Goal: Information Seeking & Learning: Learn about a topic

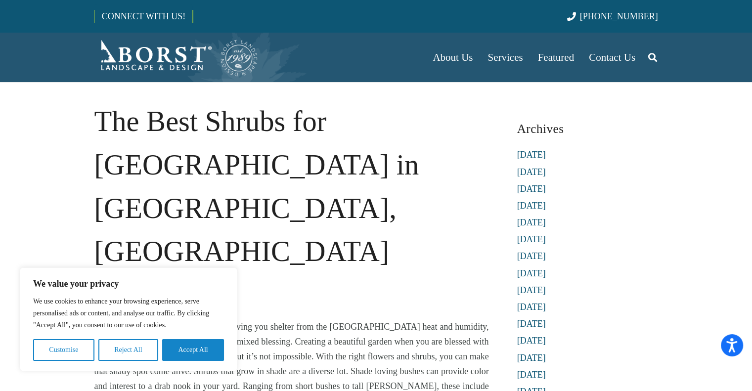
scroll to position [124, 0]
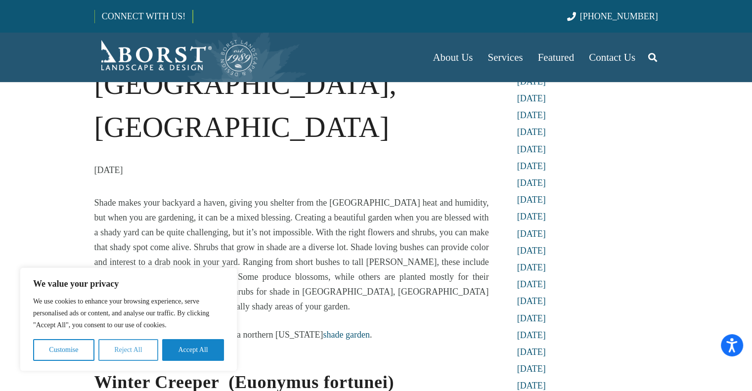
click at [111, 347] on button "Reject All" at bounding box center [128, 350] width 60 height 22
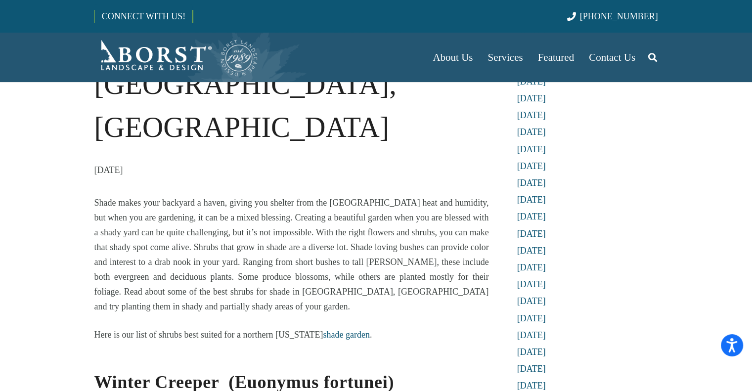
scroll to position [270, 0]
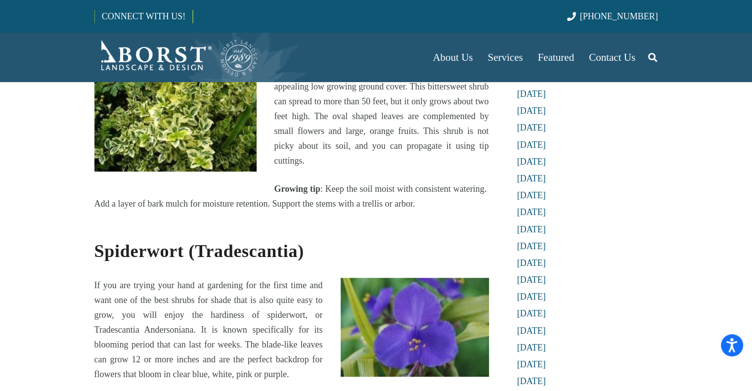
scroll to position [498, 0]
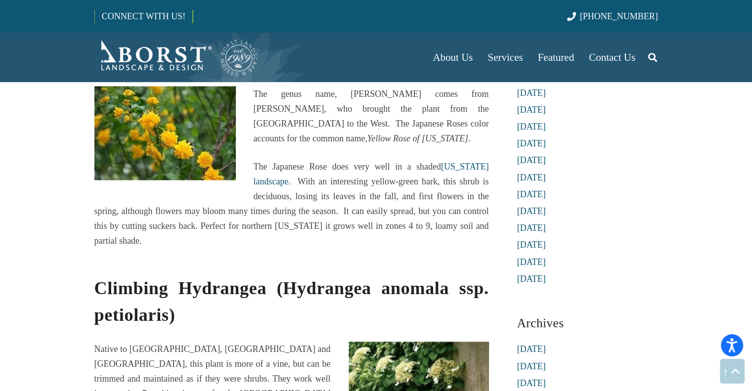
scroll to position [1997, 0]
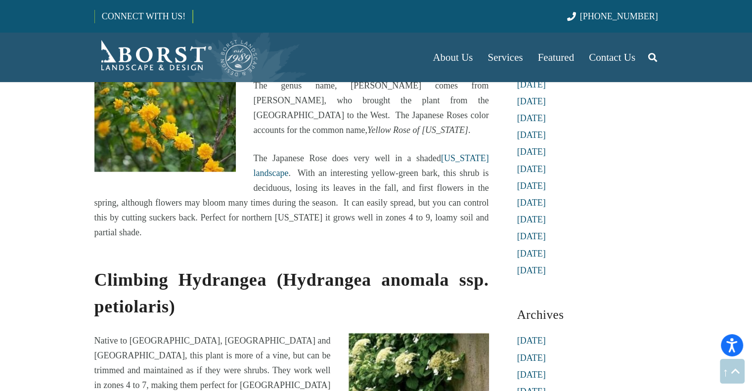
click at [128, 336] on span "Native to [GEOGRAPHIC_DATA], [GEOGRAPHIC_DATA] and [GEOGRAPHIC_DATA], this plan…" at bounding box center [212, 393] width 236 height 114
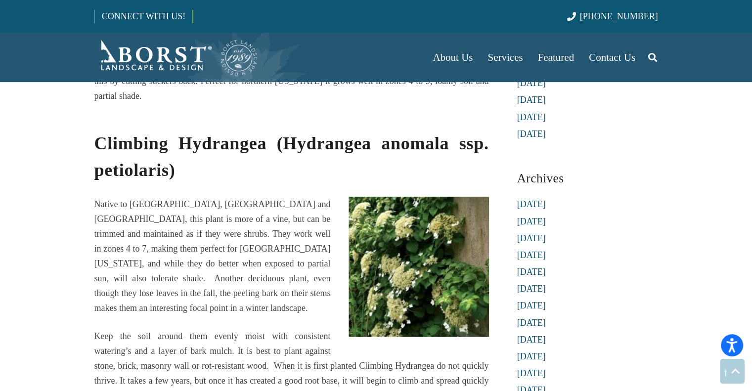
scroll to position [2132, 0]
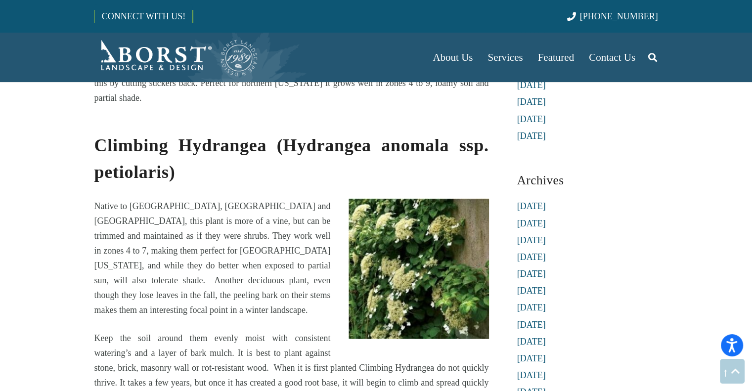
click at [124, 331] on p "Keep the soil around them evenly moist with consistent watering’s and a layer o…" at bounding box center [291, 375] width 395 height 89
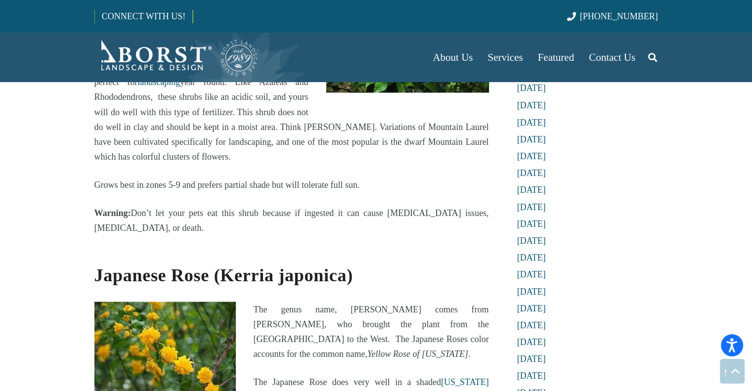
scroll to position [1807, 0]
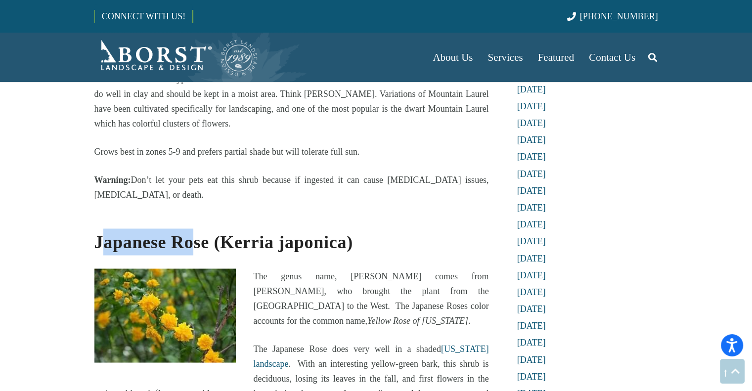
drag, startPoint x: 99, startPoint y: 124, endPoint x: 192, endPoint y: 124, distance: 92.9
click at [192, 232] on strong "Japanese Rose (Kerria japonica)" at bounding box center [223, 242] width 259 height 20
drag, startPoint x: 210, startPoint y: 126, endPoint x: 81, endPoint y: 122, distance: 129.1
click at [81, 122] on div "The Best Shrubs for [GEOGRAPHIC_DATA] in [GEOGRAPHIC_DATA], [GEOGRAPHIC_DATA] […" at bounding box center [291, 358] width 421 height 4130
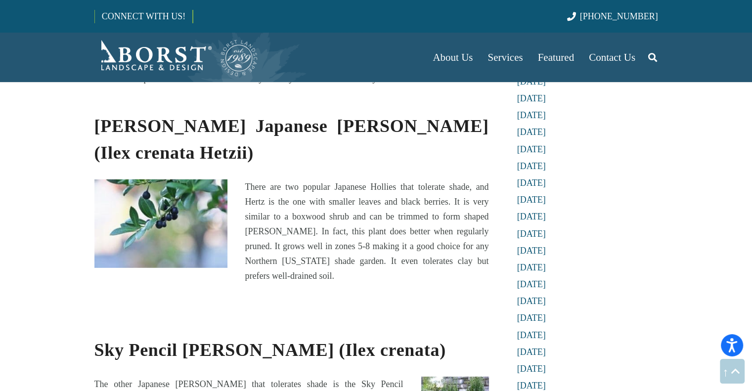
scroll to position [2932, 0]
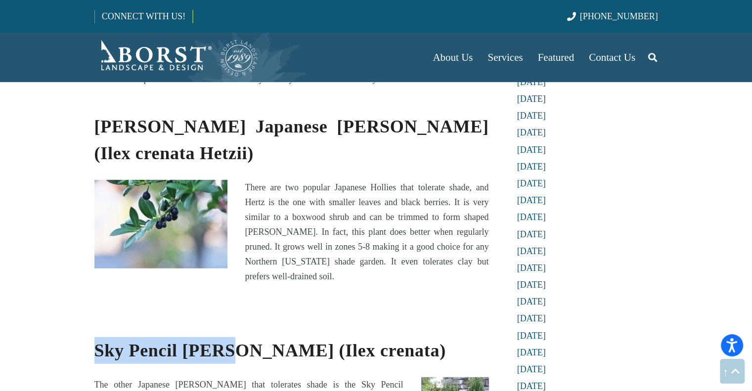
drag, startPoint x: 92, startPoint y: 153, endPoint x: 223, endPoint y: 151, distance: 131.0
